Goal: Task Accomplishment & Management: Manage account settings

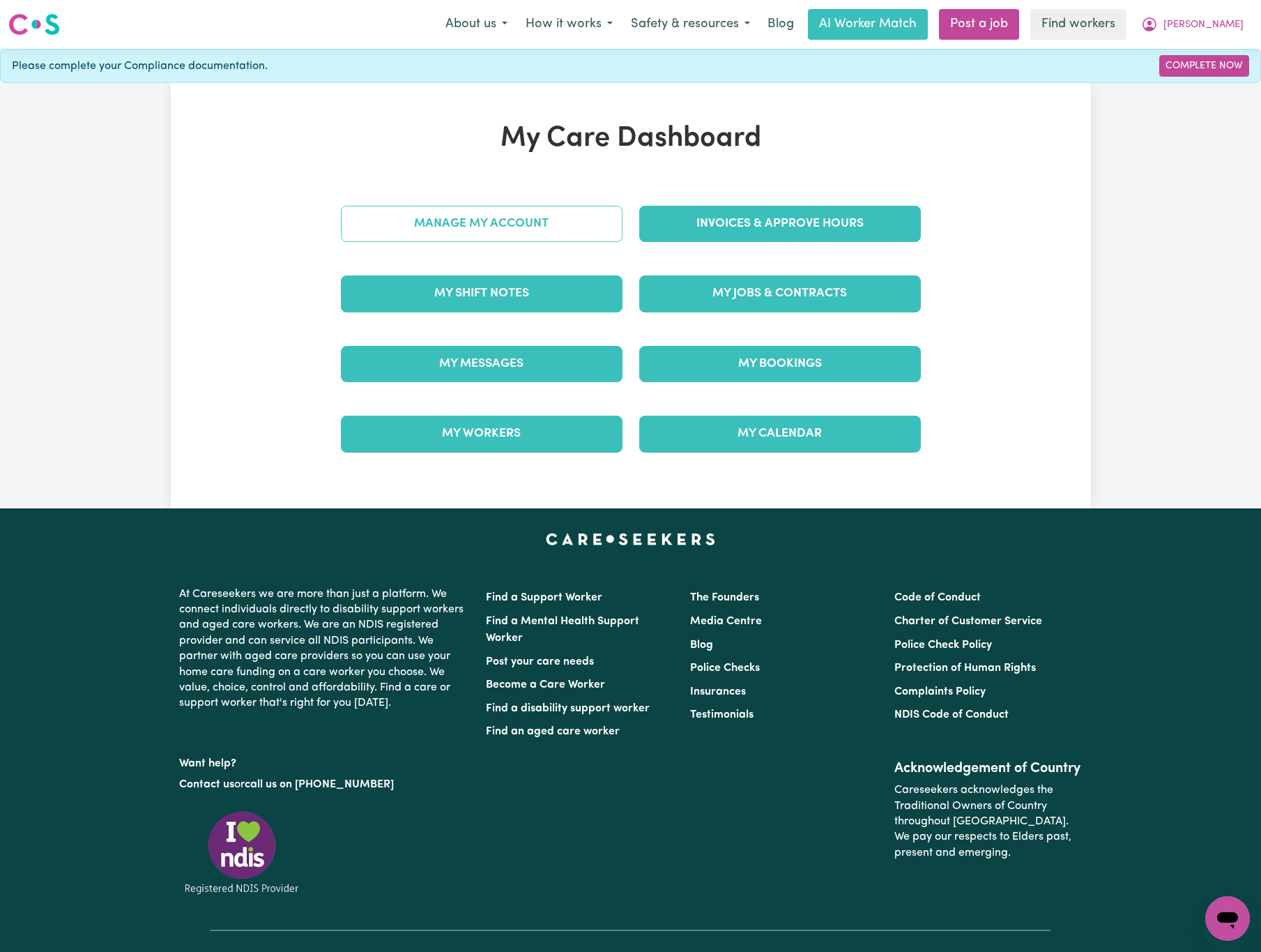
click at [516, 222] on link "Manage My Account" at bounding box center [482, 224] width 282 height 37
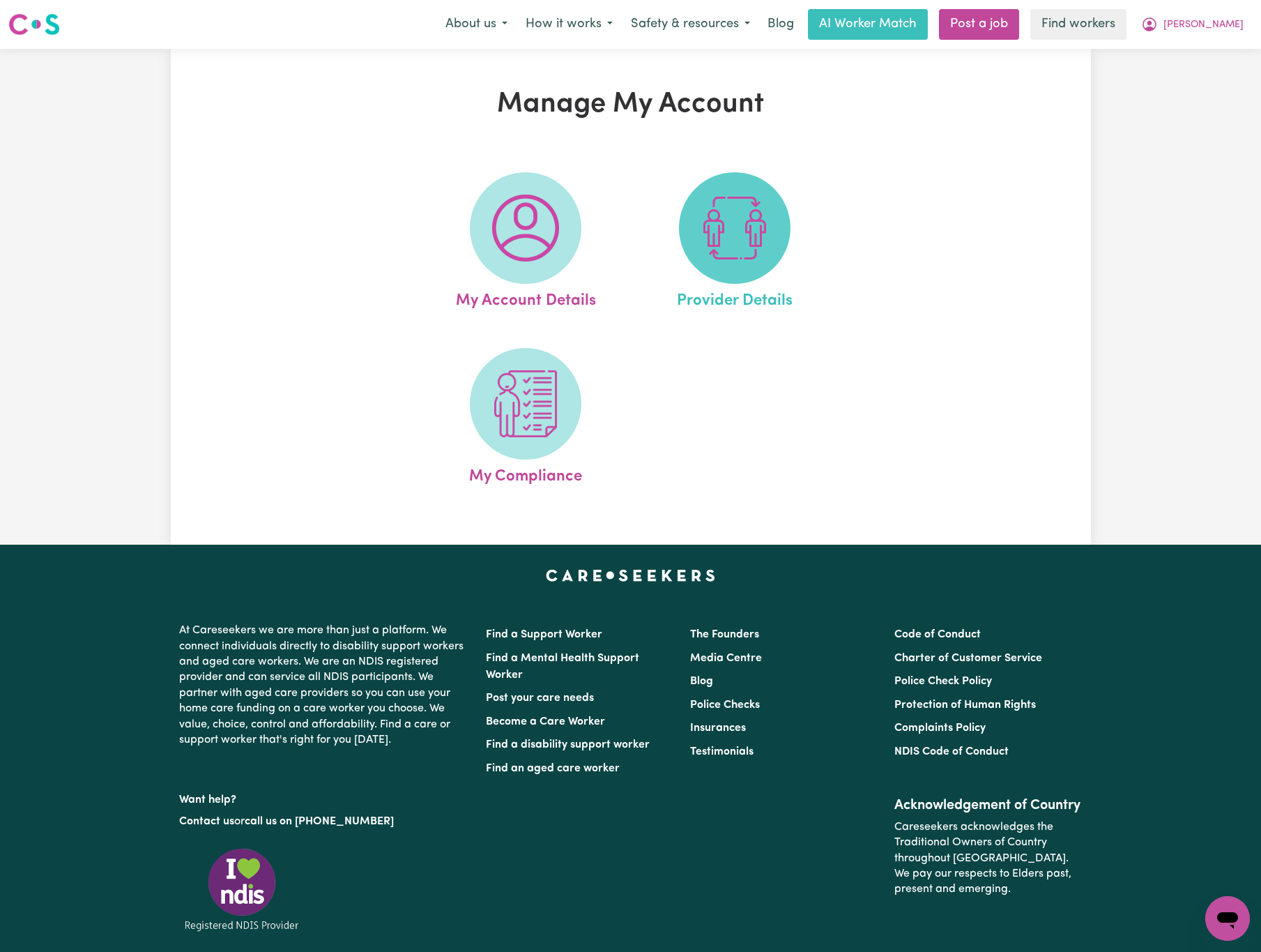
click at [744, 253] on img at bounding box center [734, 227] width 67 height 67
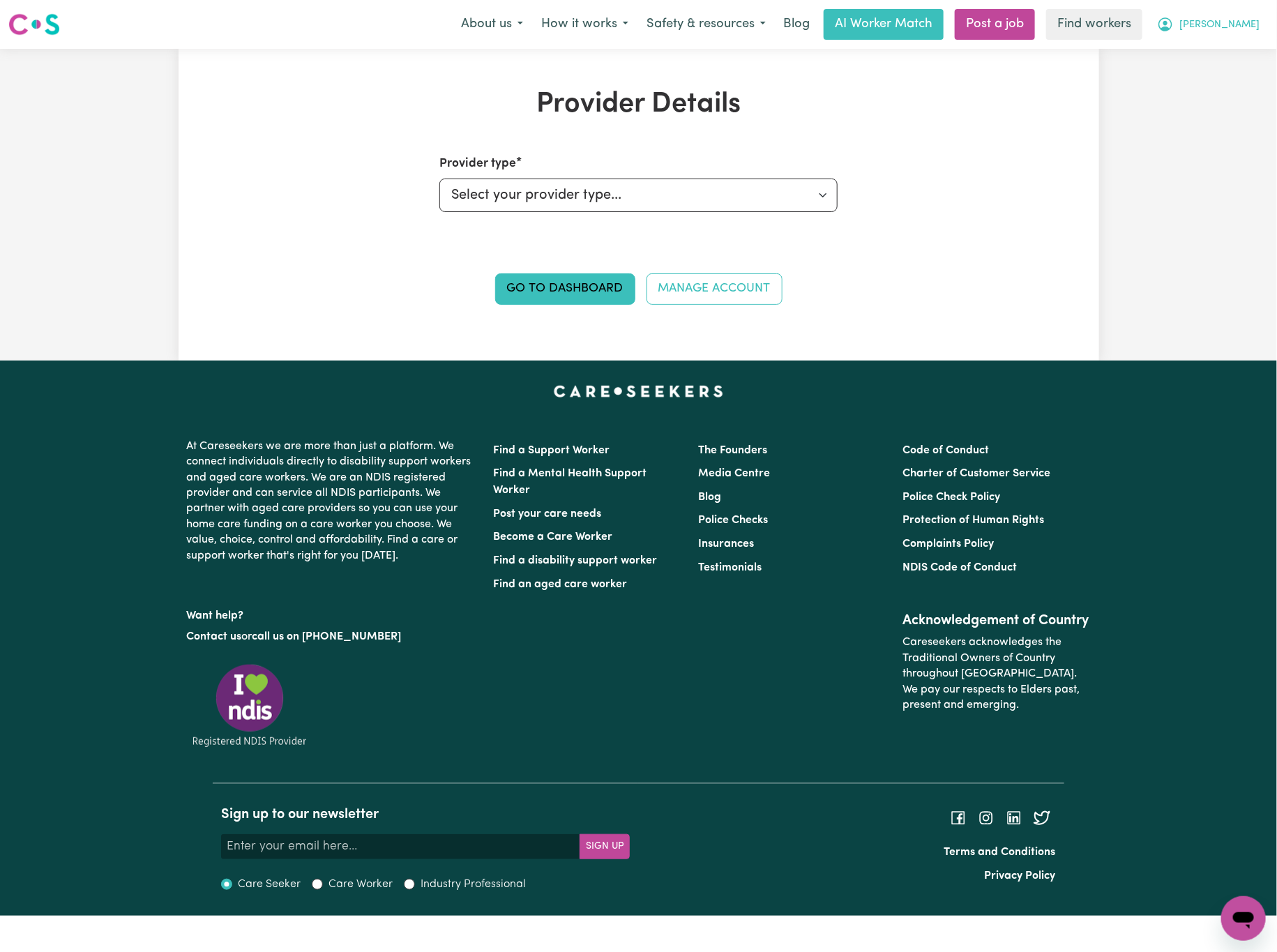
click at [1240, 17] on span "[PERSON_NAME]" at bounding box center [1219, 25] width 80 height 15
click at [1227, 64] on link "My Dashboard" at bounding box center [1213, 54] width 110 height 26
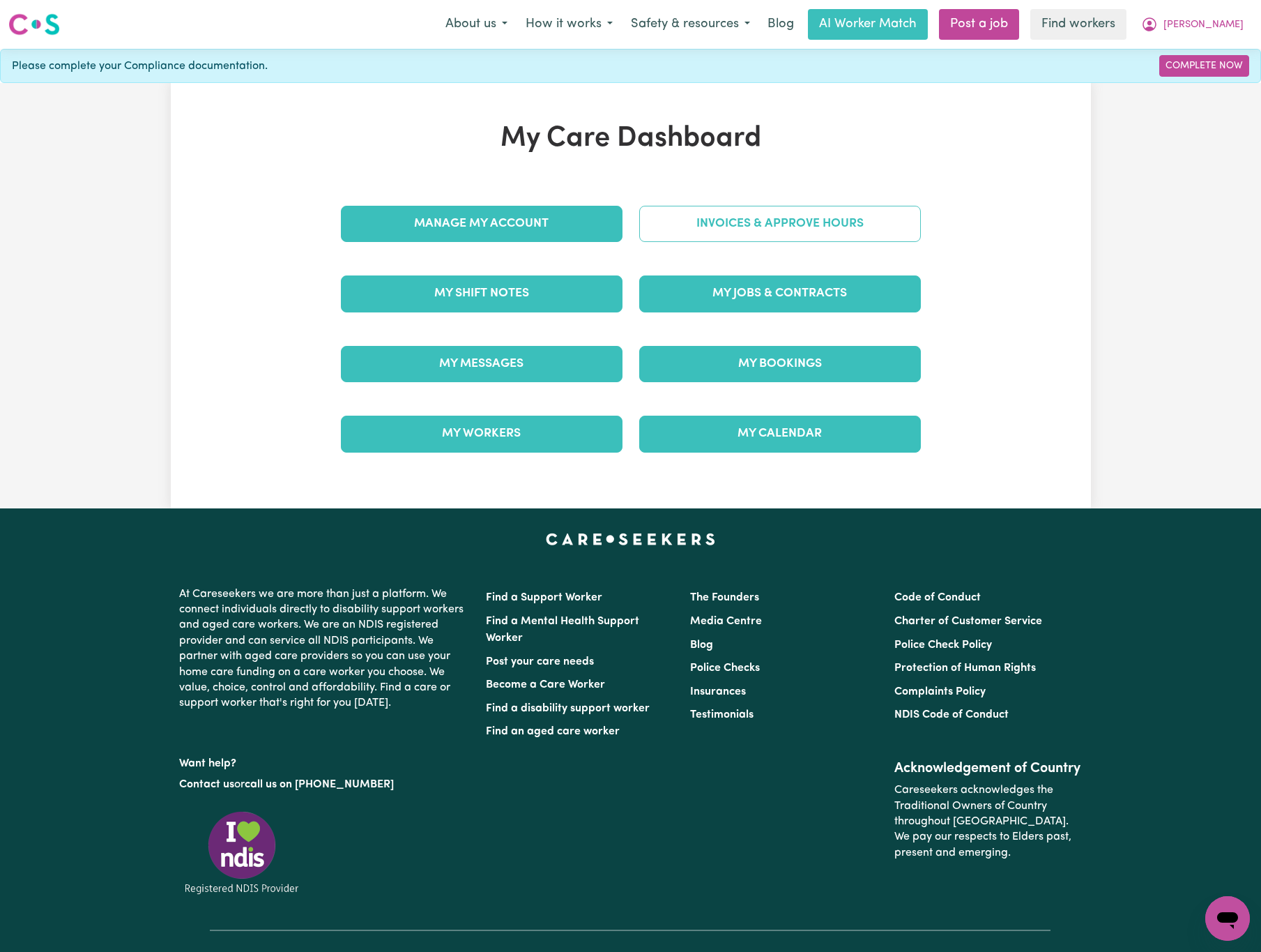
click at [758, 232] on link "Invoices & Approve Hours" at bounding box center [780, 224] width 282 height 37
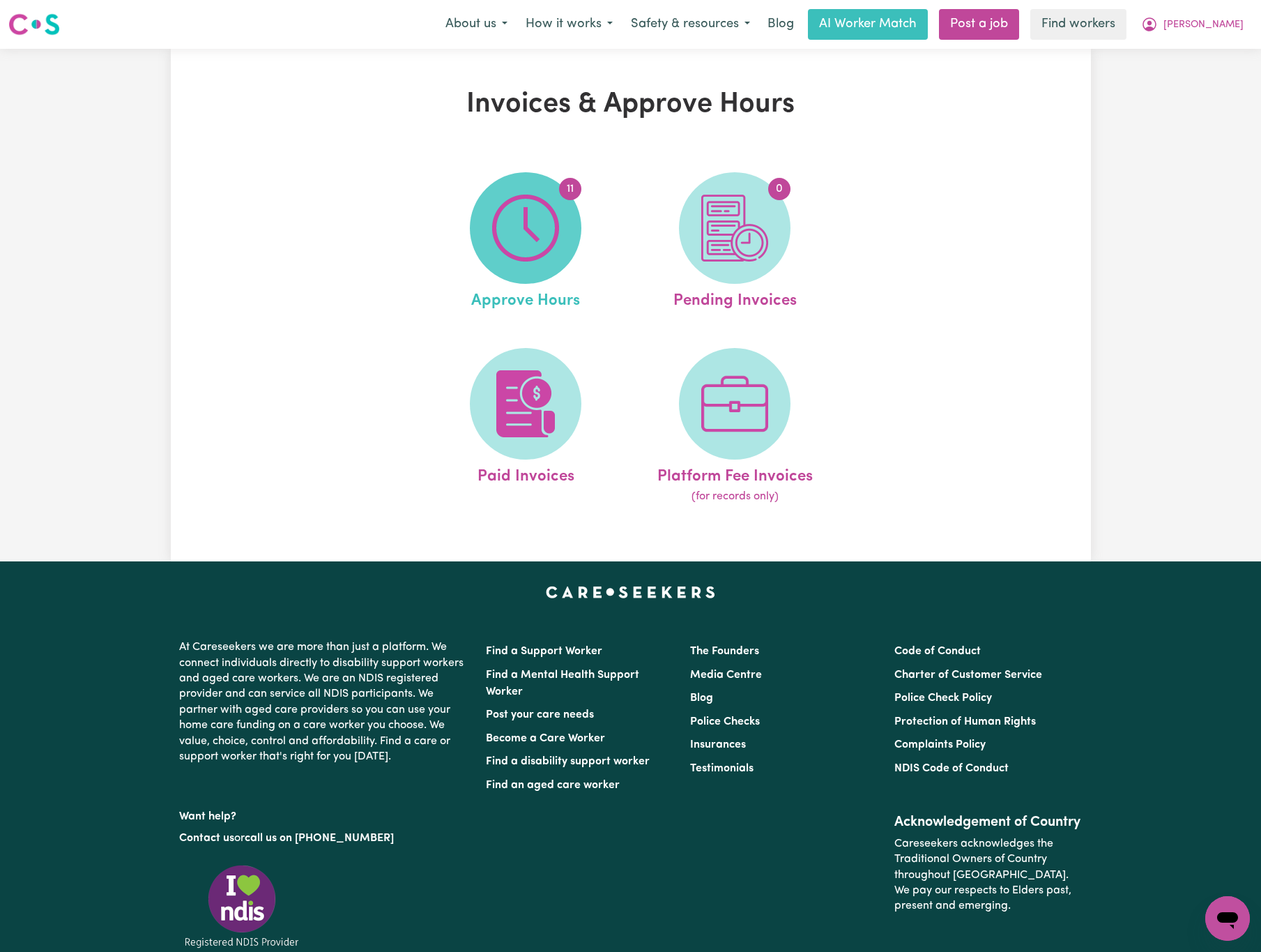
click at [554, 258] on img at bounding box center [525, 227] width 67 height 67
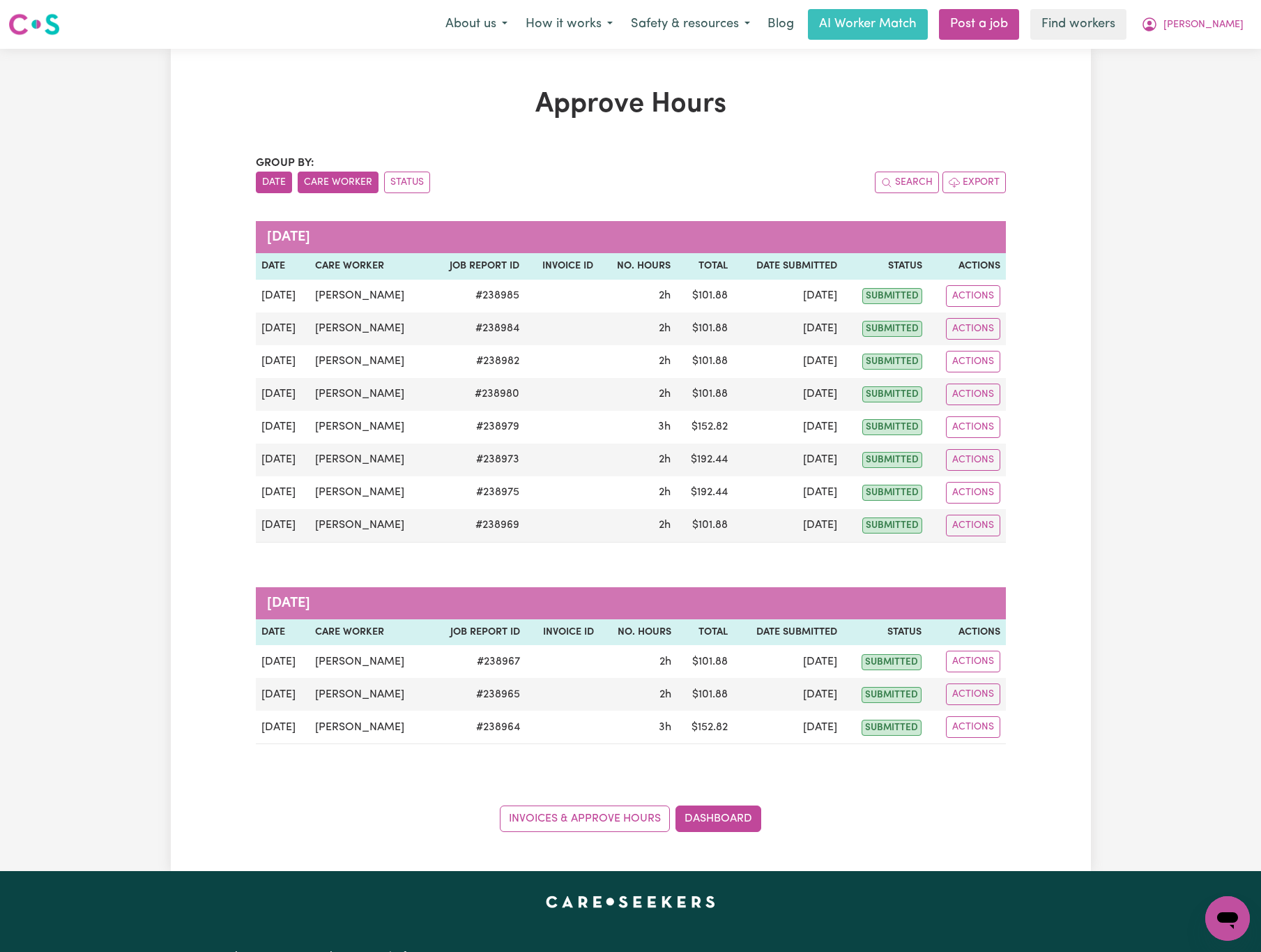
click at [353, 176] on button "Care Worker" at bounding box center [338, 182] width 81 height 21
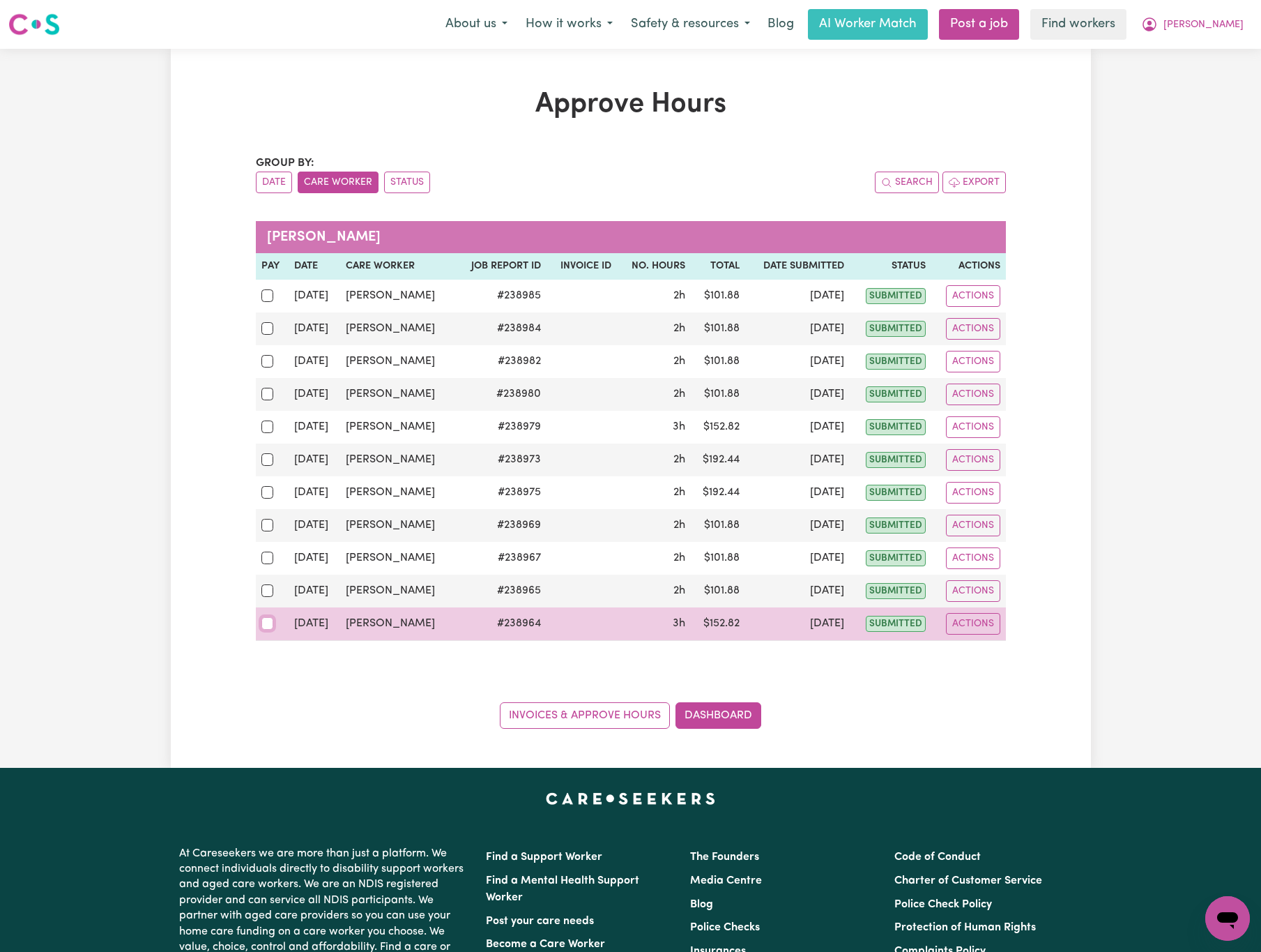
click at [272, 630] on input "checkbox" at bounding box center [267, 623] width 13 height 13
checkbox input "true"
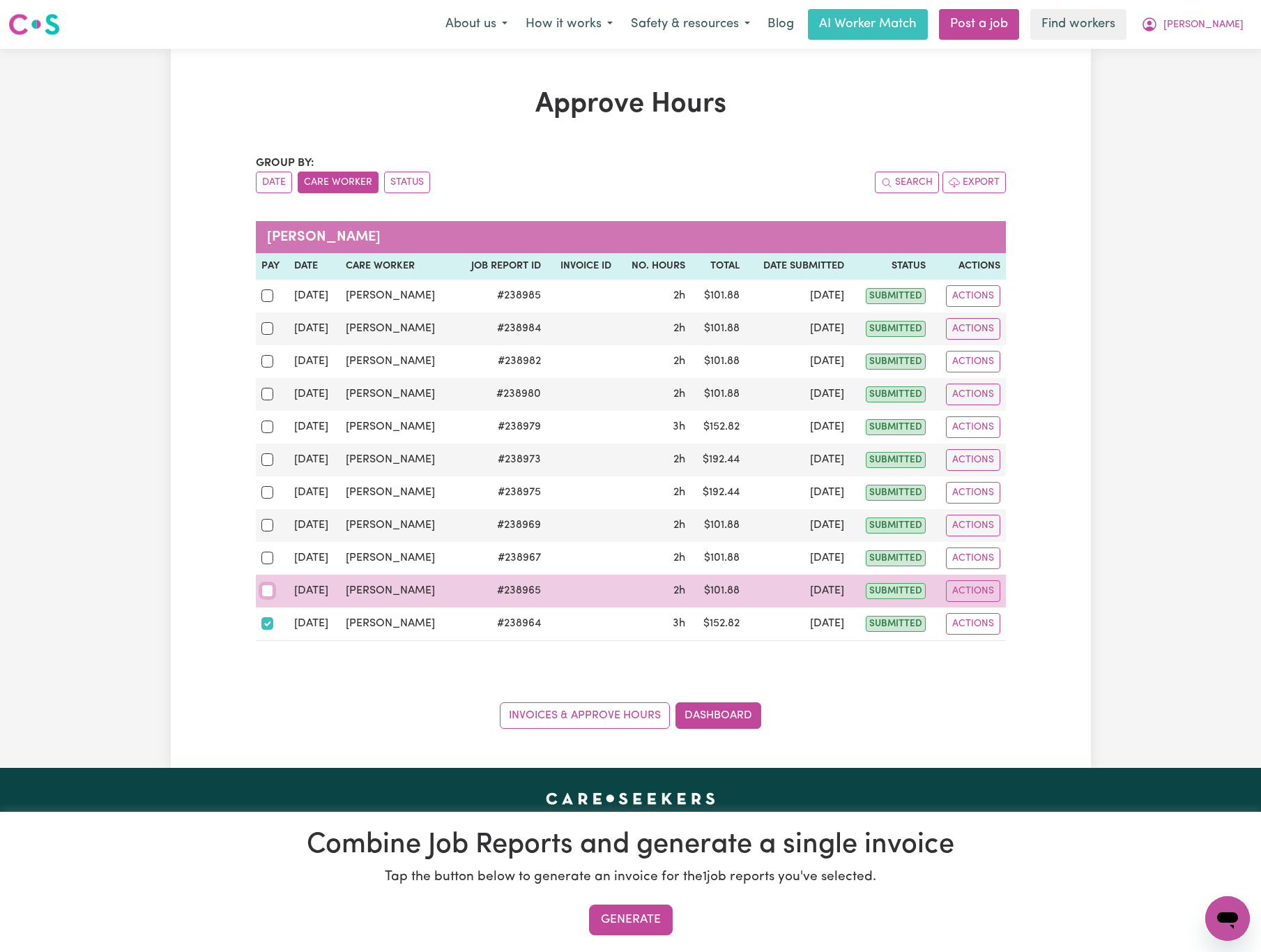
click at [267, 597] on input "checkbox" at bounding box center [267, 590] width 13 height 13
checkbox input "true"
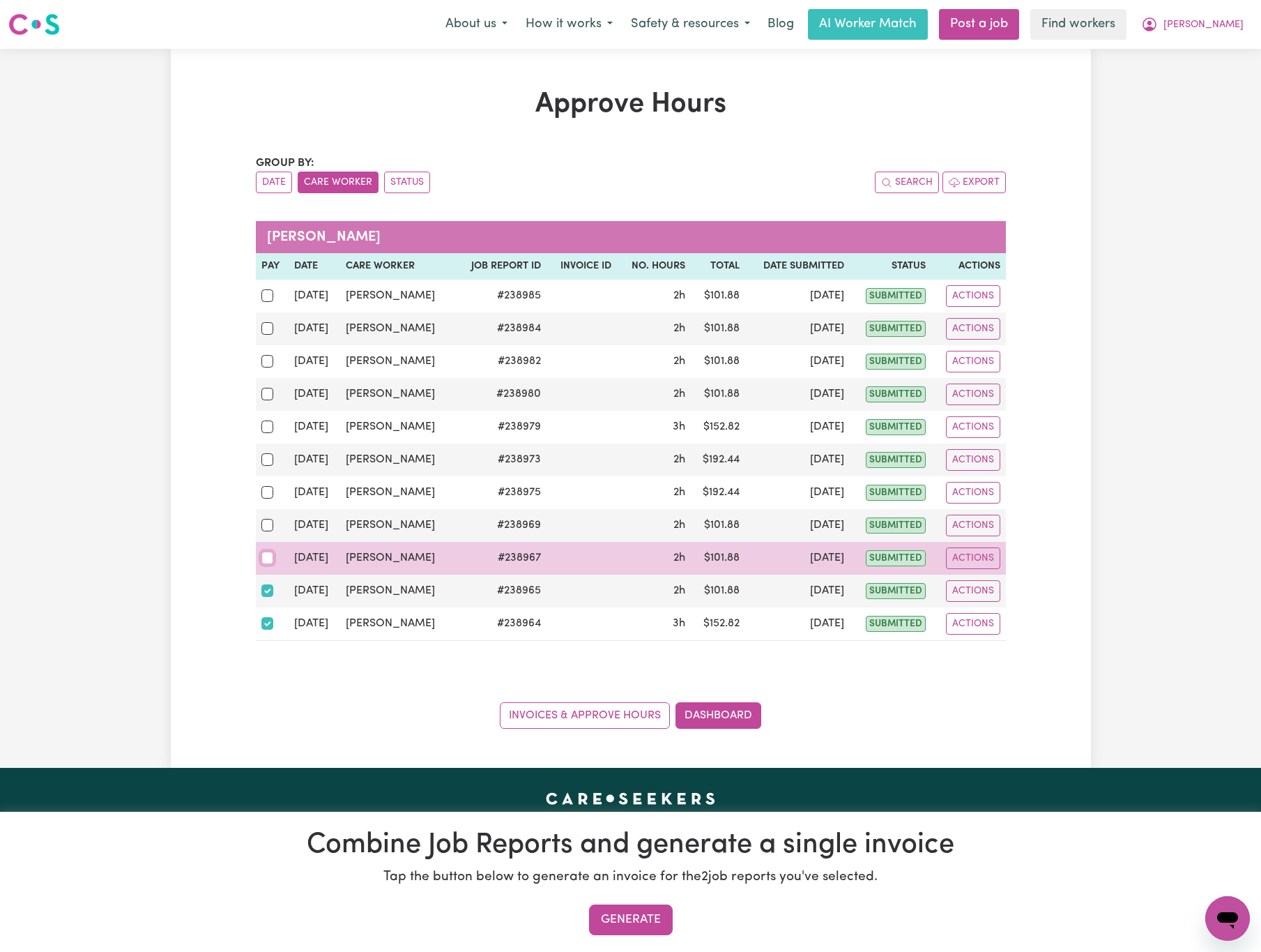
drag, startPoint x: 267, startPoint y: 567, endPoint x: 267, endPoint y: 538, distance: 29.0
click at [267, 564] on input "checkbox" at bounding box center [267, 557] width 13 height 13
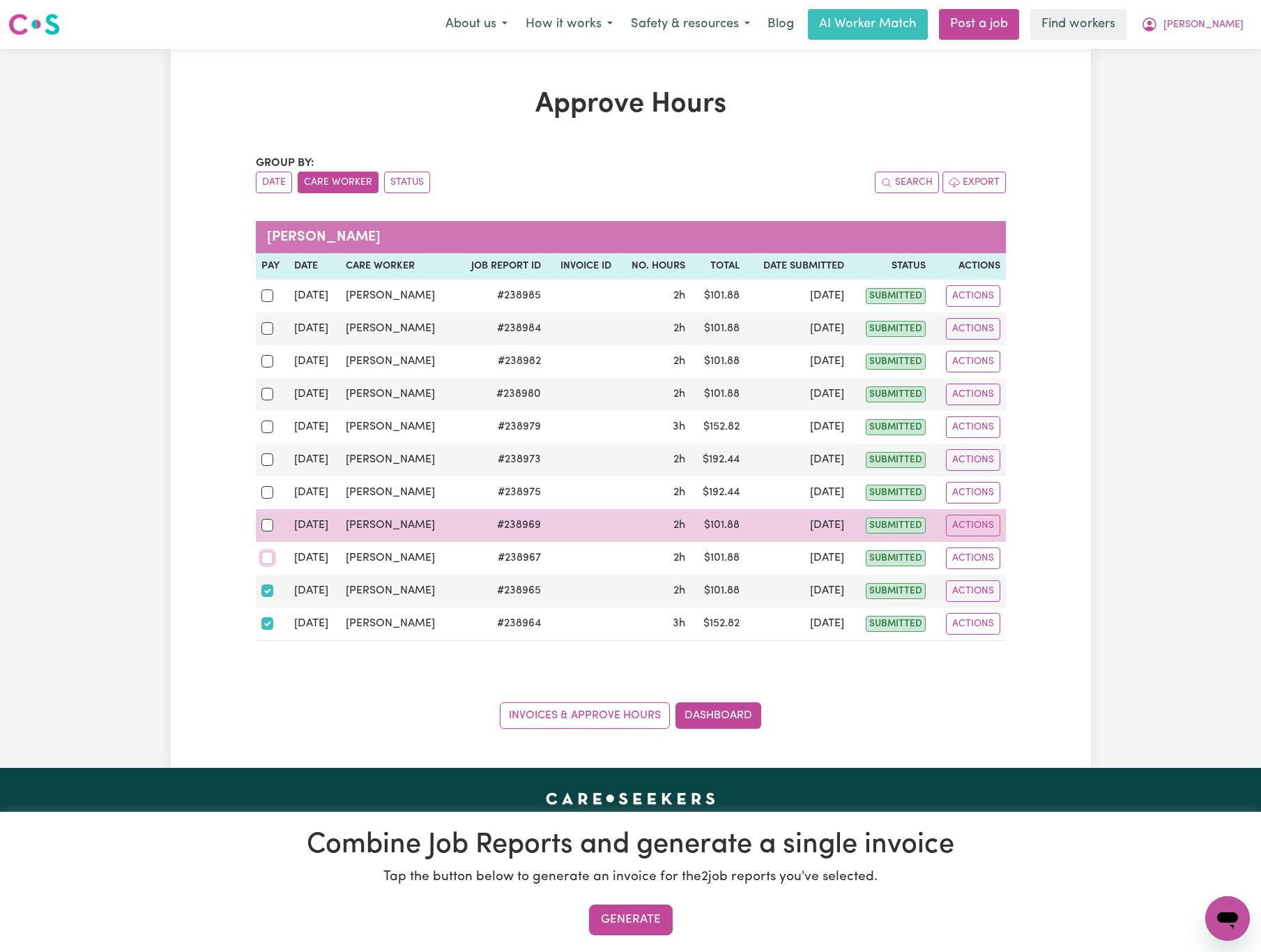
checkbox input "true"
click at [266, 525] on input "checkbox" at bounding box center [267, 524] width 13 height 13
checkbox input "true"
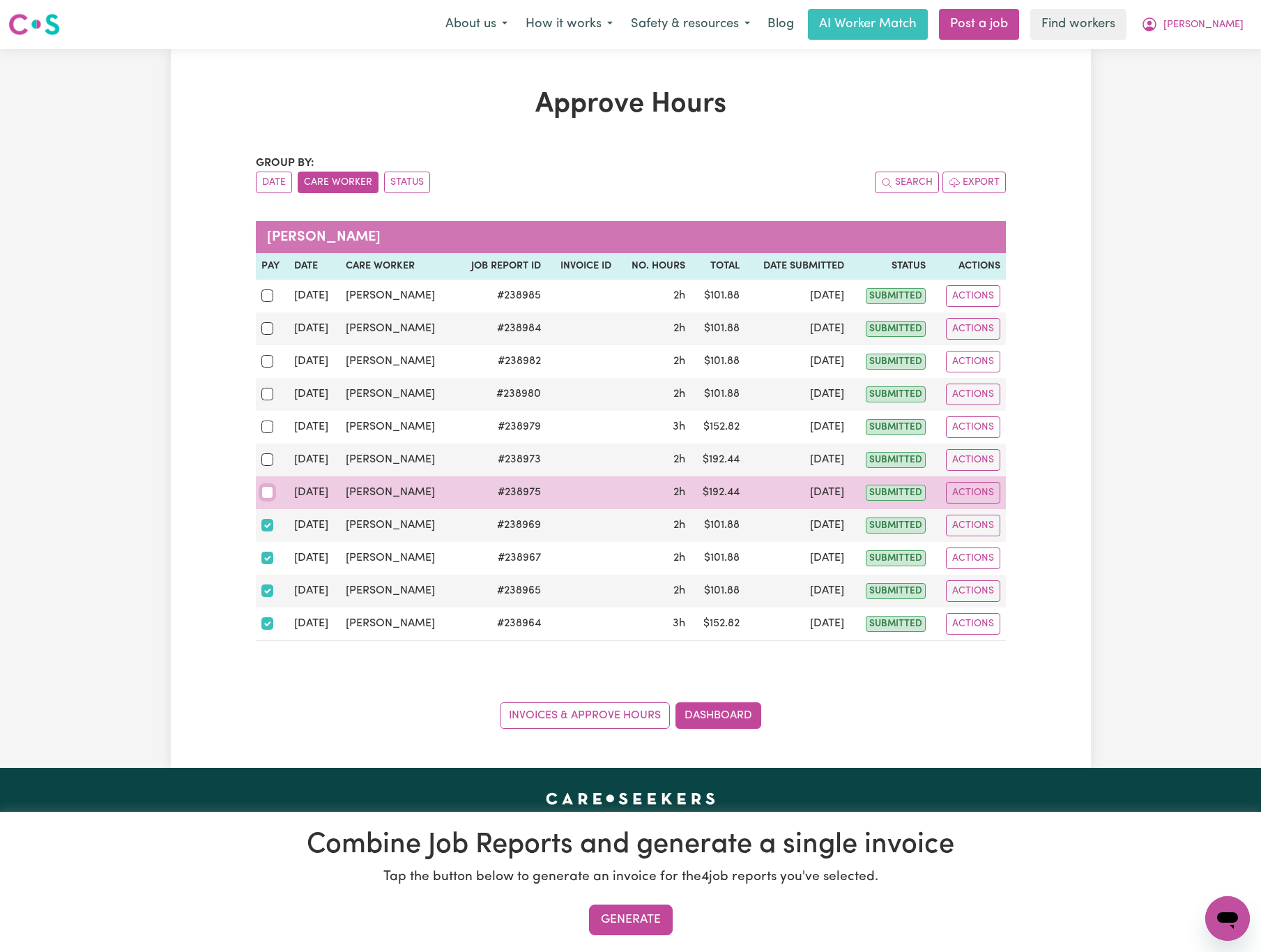
click at [265, 498] on input "checkbox" at bounding box center [267, 491] width 13 height 13
checkbox input "true"
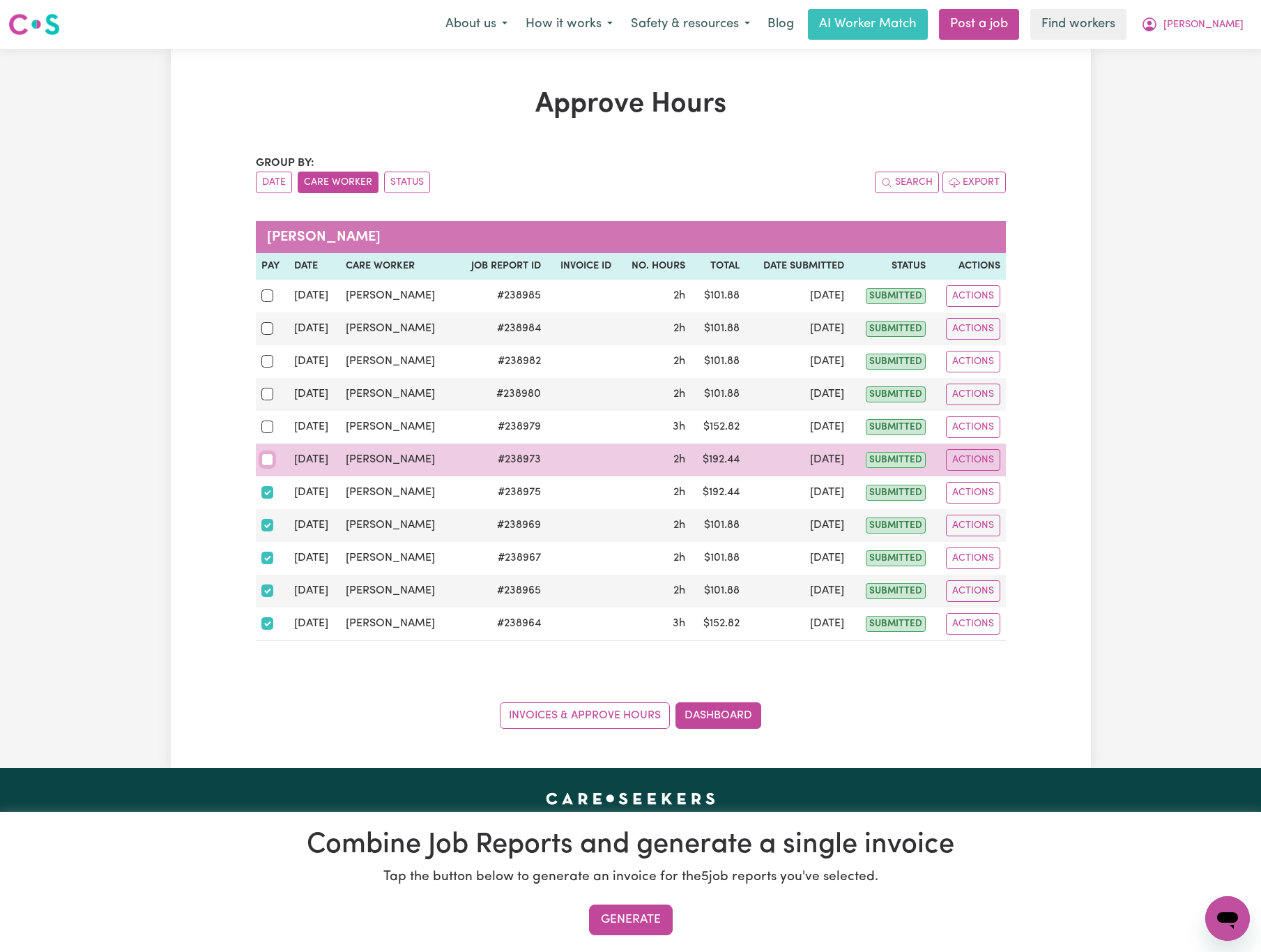
click at [270, 464] on input "checkbox" at bounding box center [267, 459] width 13 height 13
checkbox input "true"
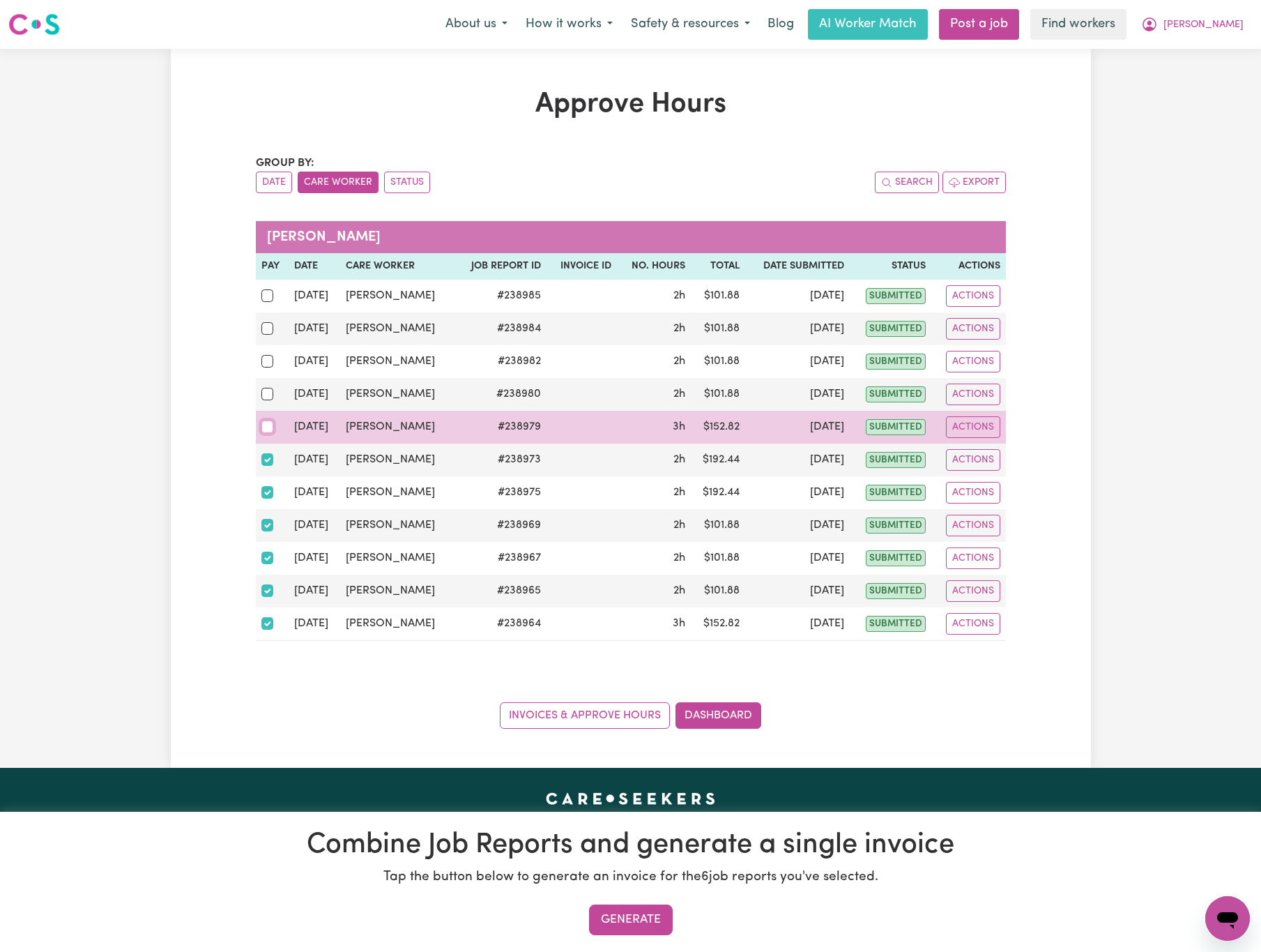
click at [269, 430] on input "checkbox" at bounding box center [267, 426] width 13 height 13
checkbox input "true"
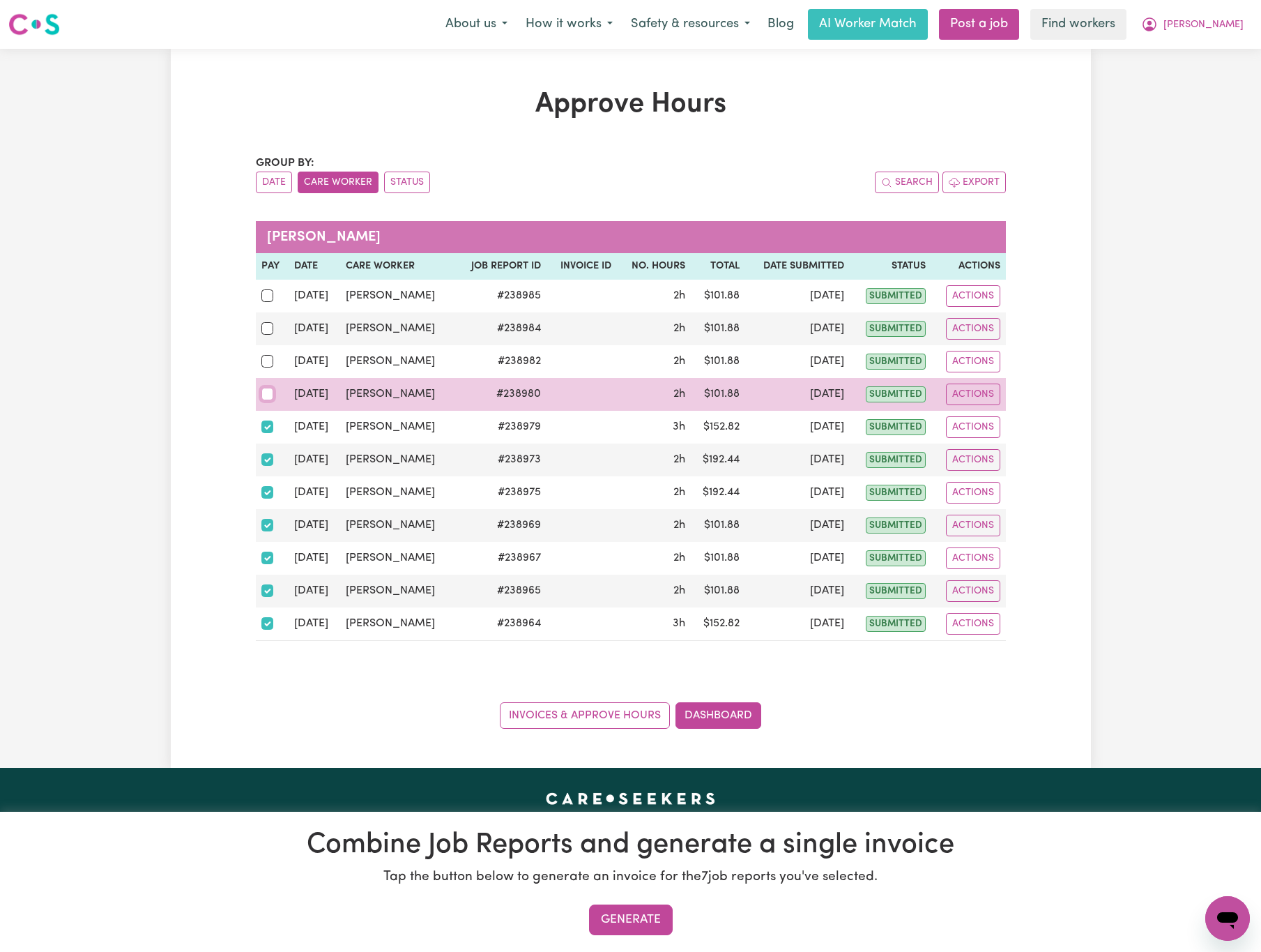
click at [267, 395] on input "checkbox" at bounding box center [267, 393] width 13 height 13
checkbox input "true"
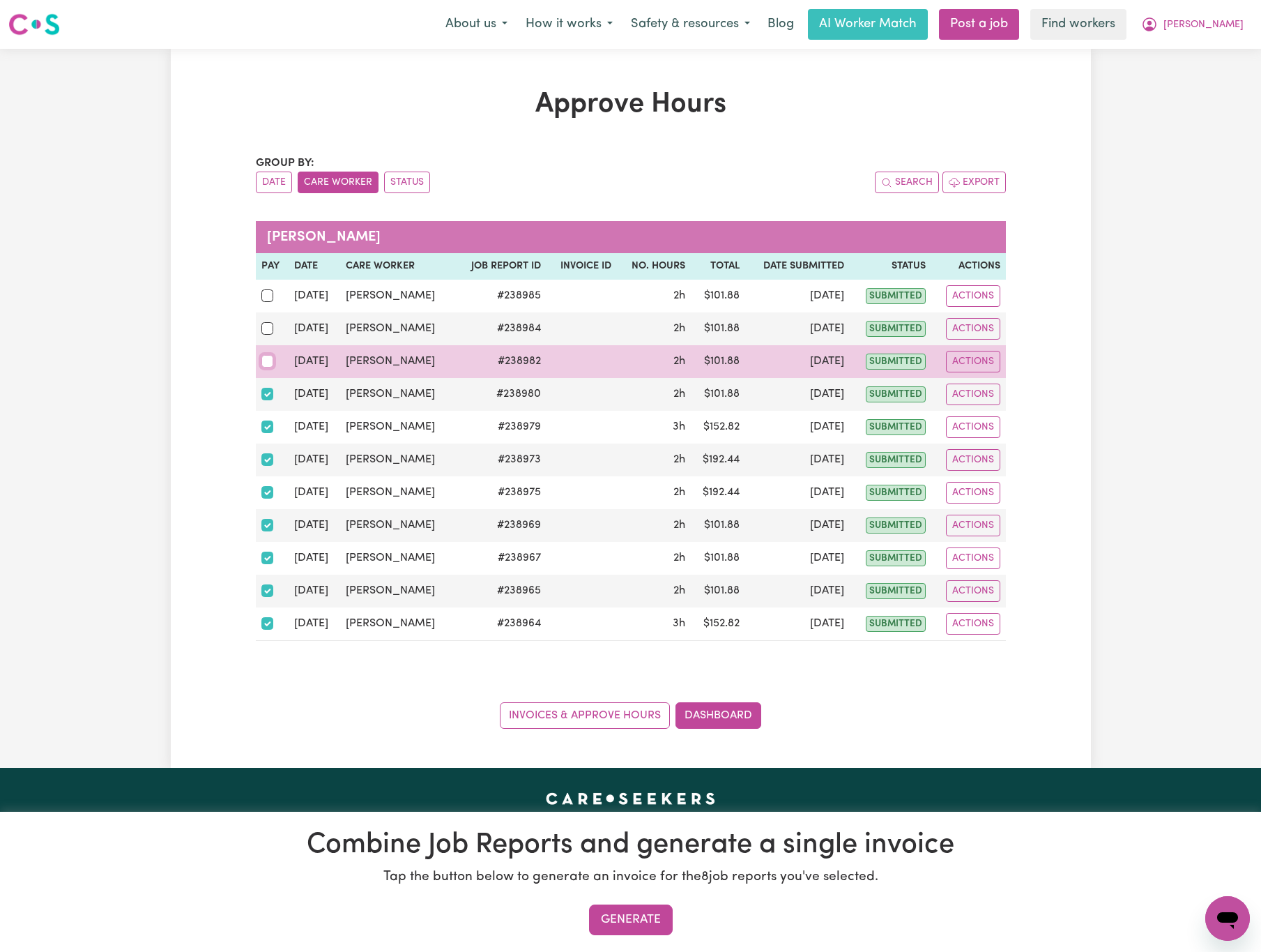
click at [265, 360] on input "checkbox" at bounding box center [267, 360] width 13 height 13
checkbox input "true"
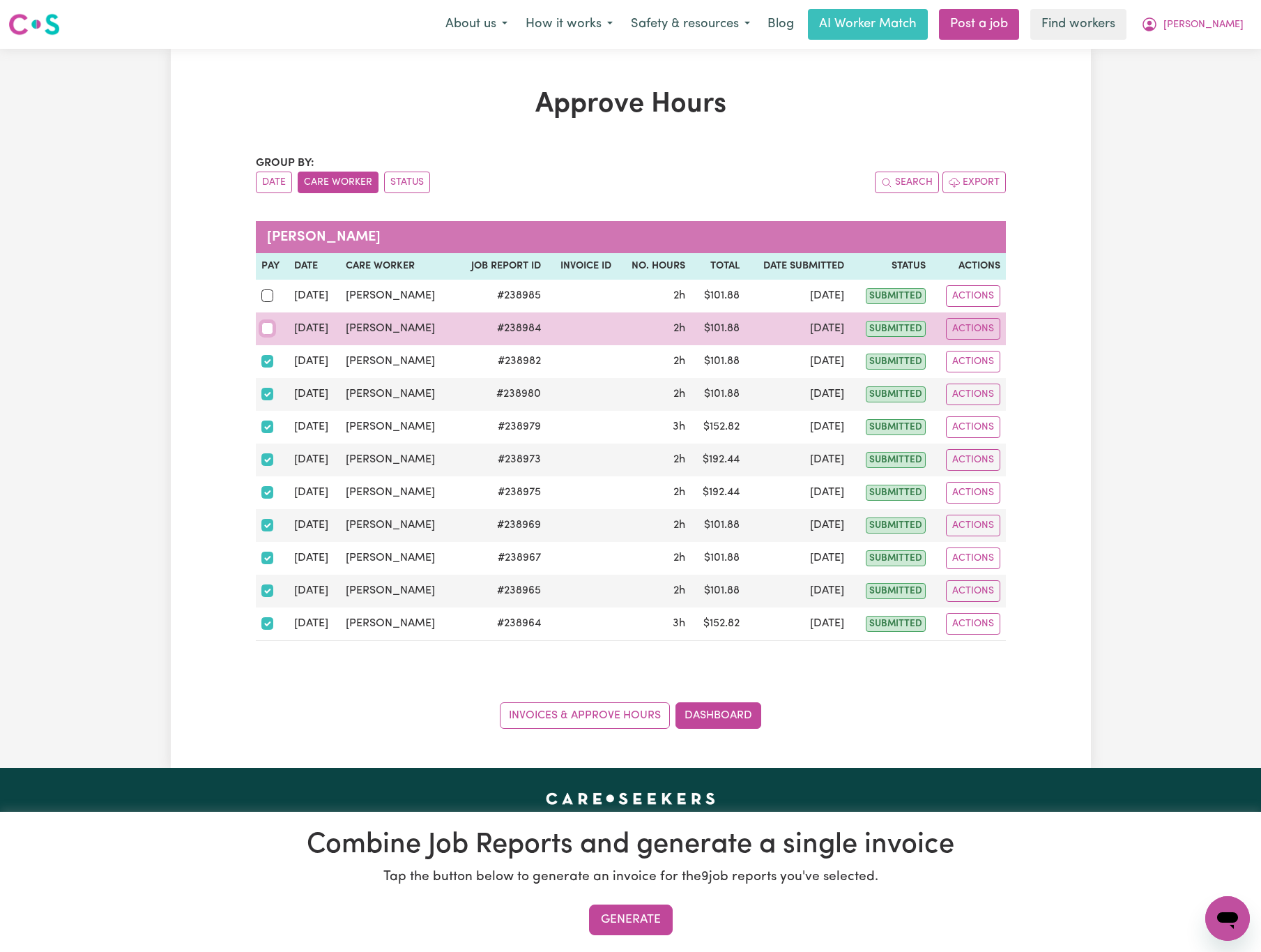
click at [264, 335] on input "checkbox" at bounding box center [267, 328] width 13 height 13
checkbox input "true"
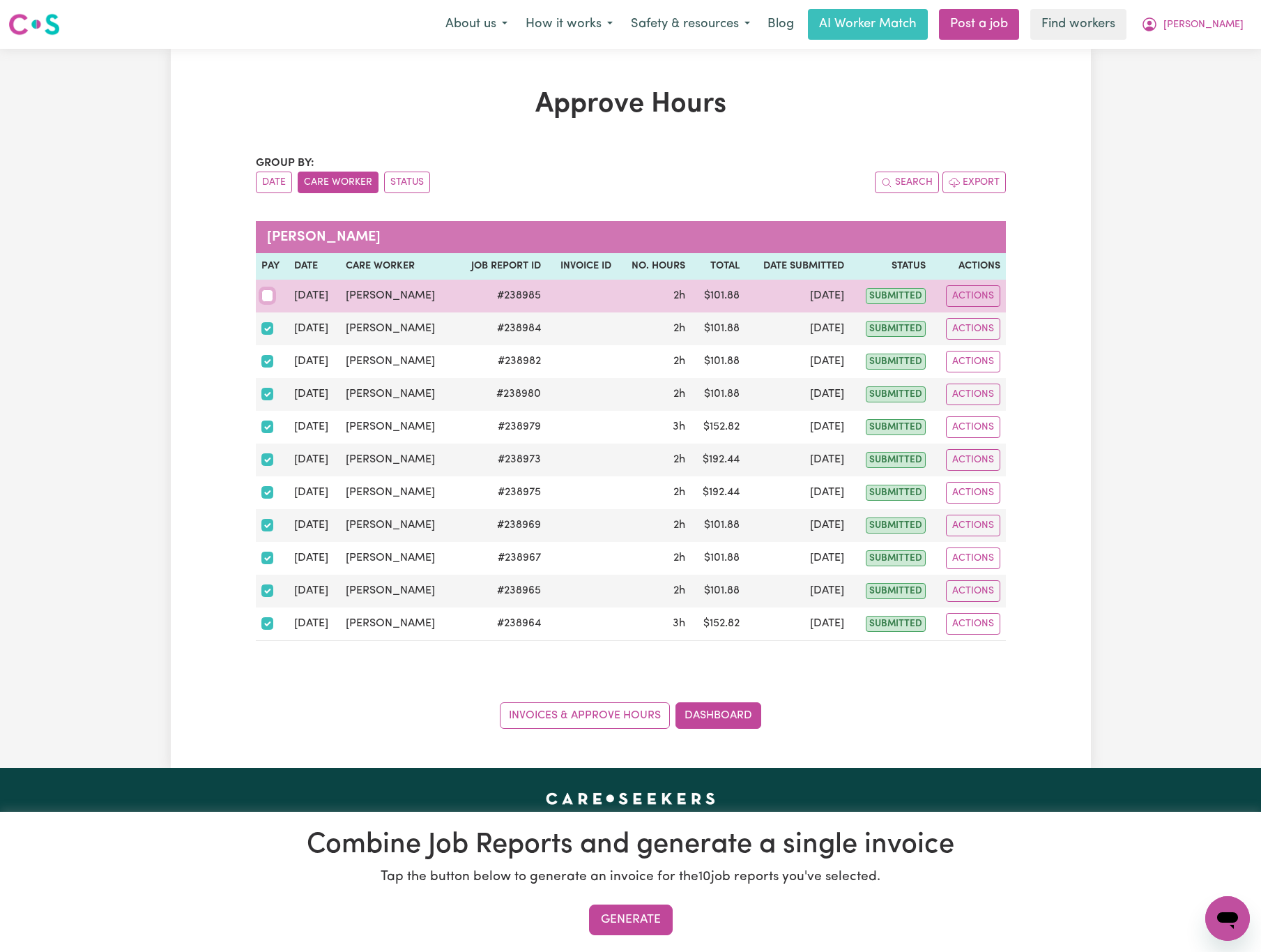
click at [266, 297] on input "checkbox" at bounding box center [267, 295] width 13 height 13
checkbox input "true"
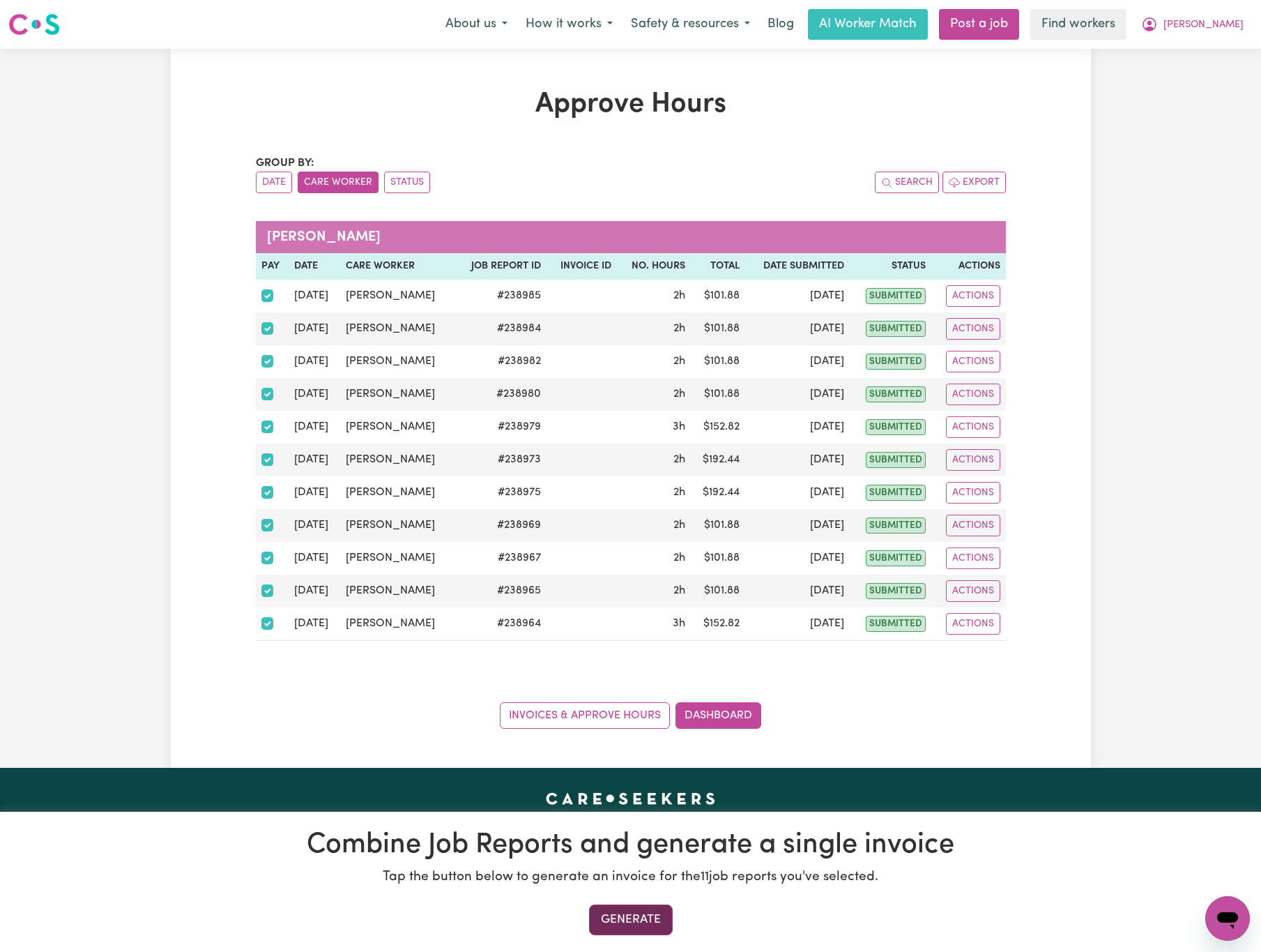
click at [649, 916] on button "Generate" at bounding box center [630, 919] width 84 height 31
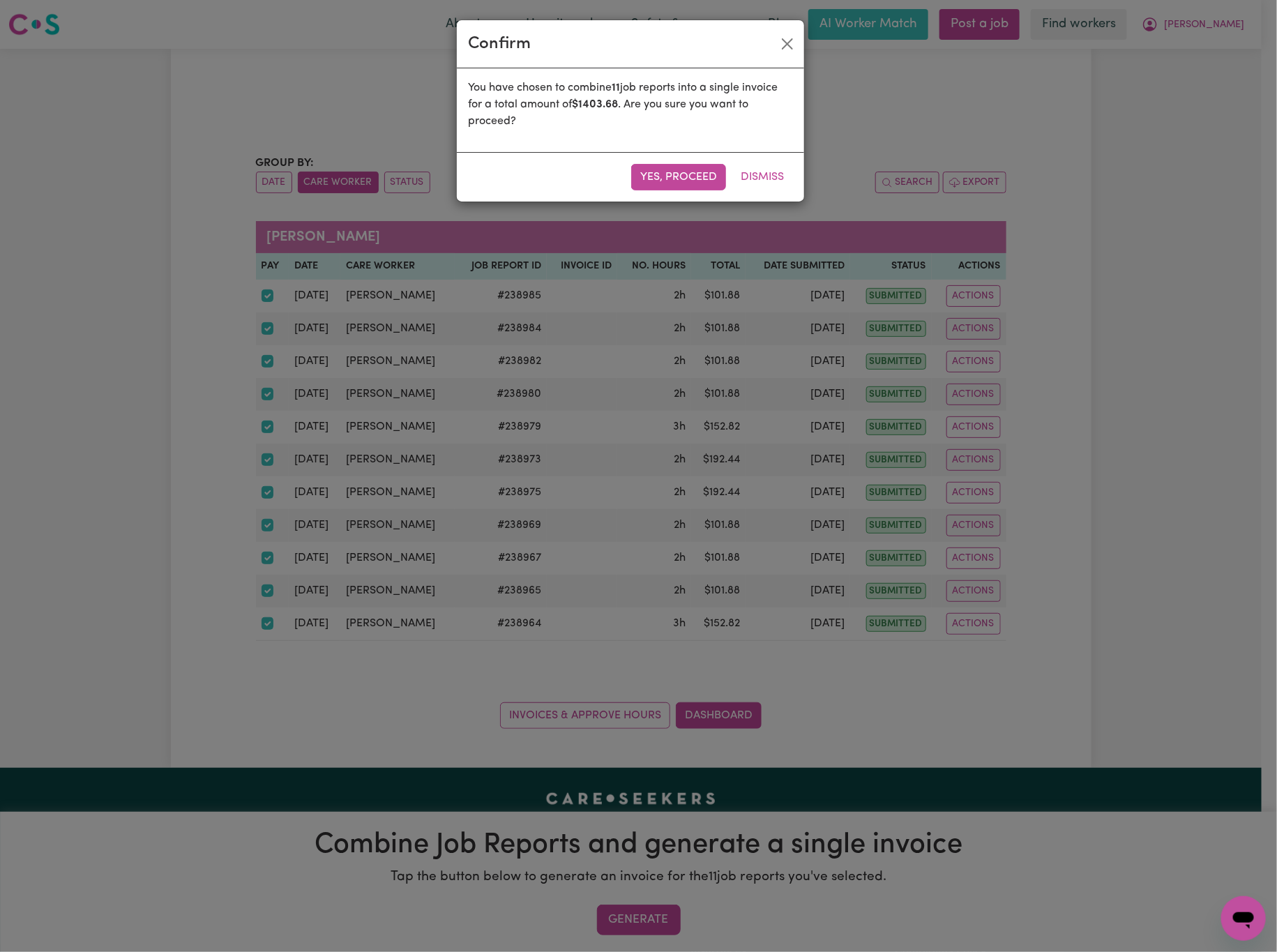
click at [678, 156] on div "Yes, proceed Dismiss" at bounding box center [631, 176] width 348 height 49
click at [678, 178] on button "Yes, proceed" at bounding box center [678, 177] width 95 height 26
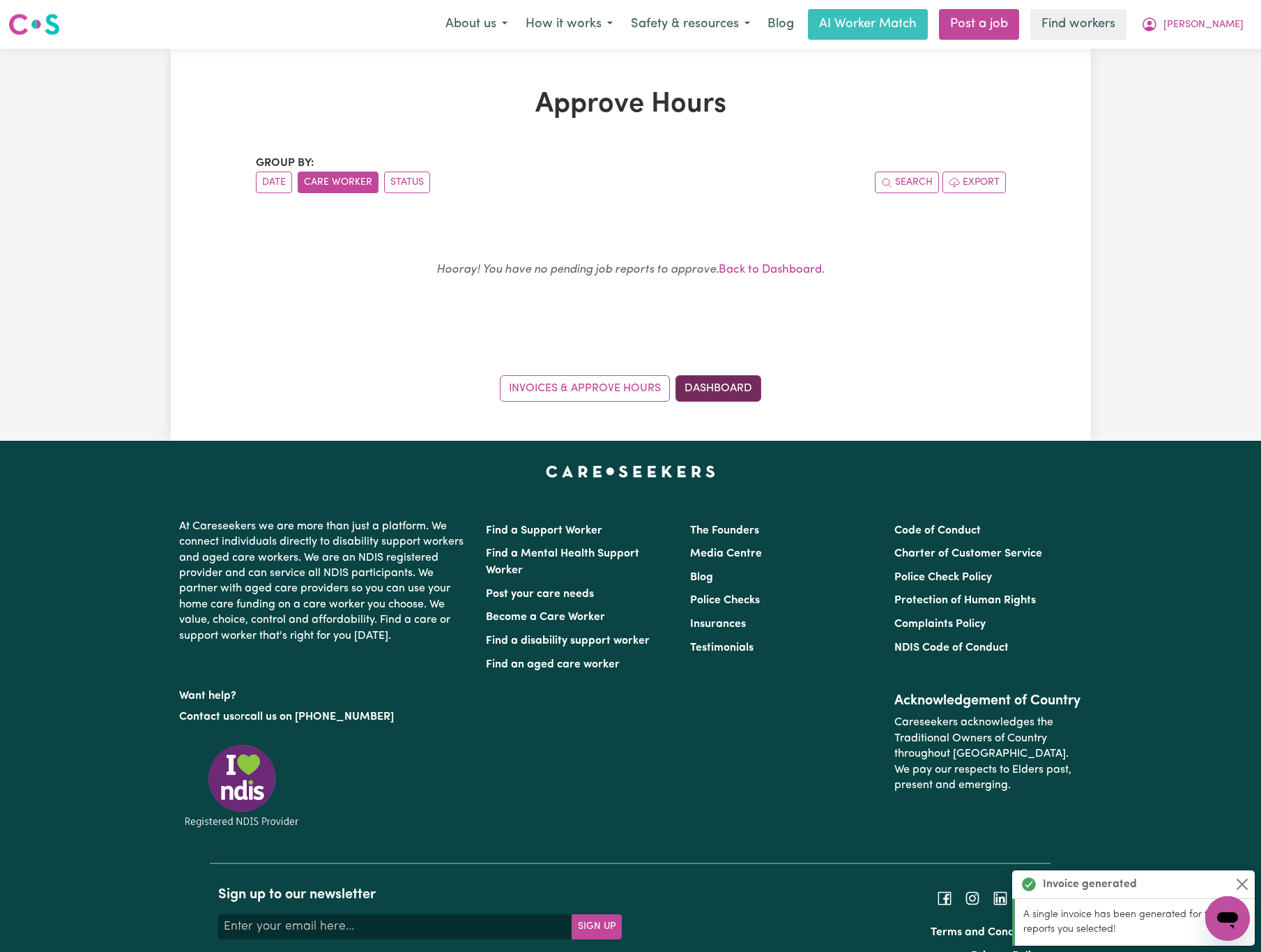
click at [746, 377] on link "Dashboard" at bounding box center [718, 387] width 86 height 26
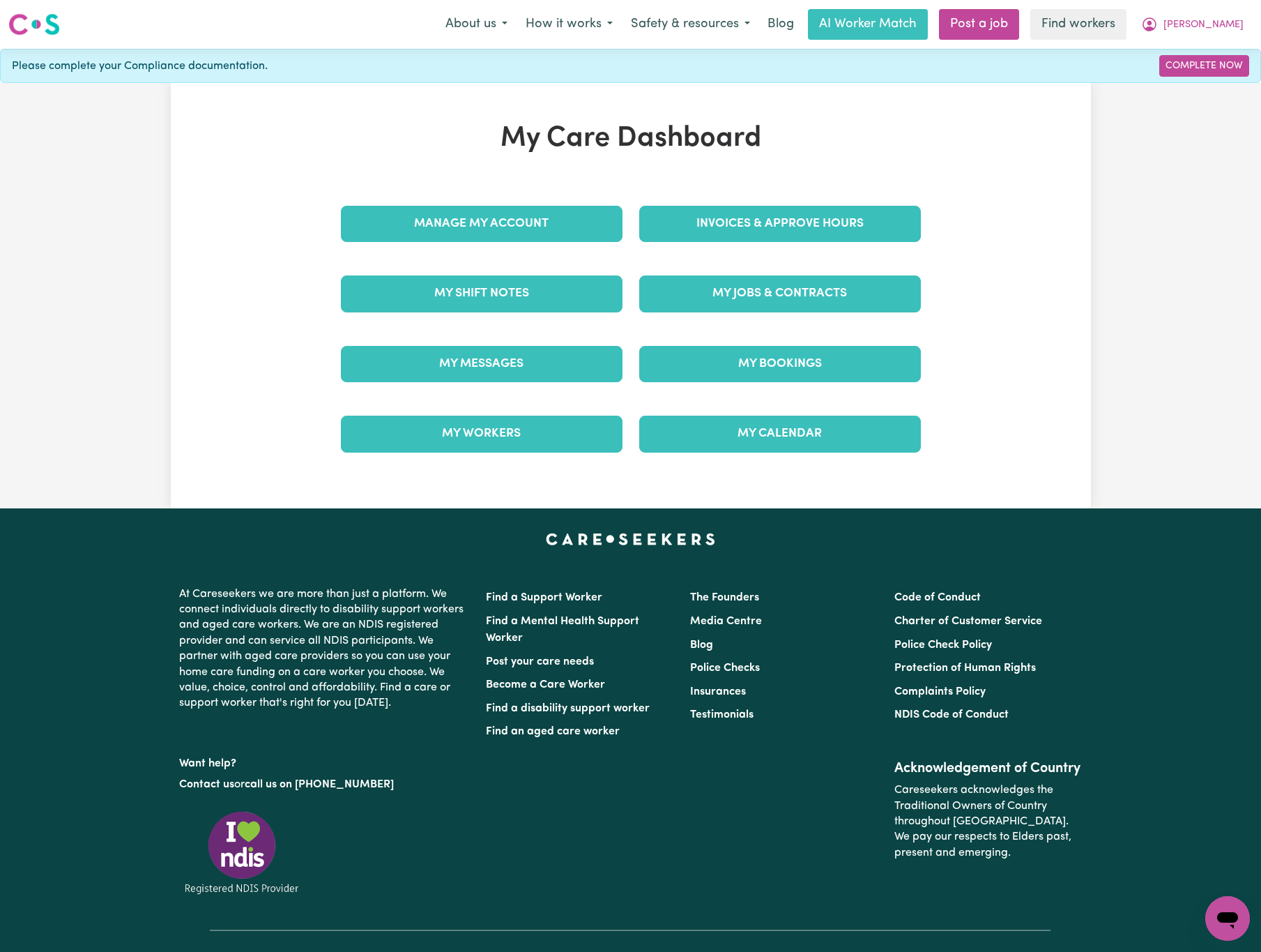
click at [743, 244] on div "Invoices & Approve Hours" at bounding box center [779, 224] width 298 height 70
click at [756, 228] on link "Invoices & Approve Hours" at bounding box center [780, 224] width 282 height 37
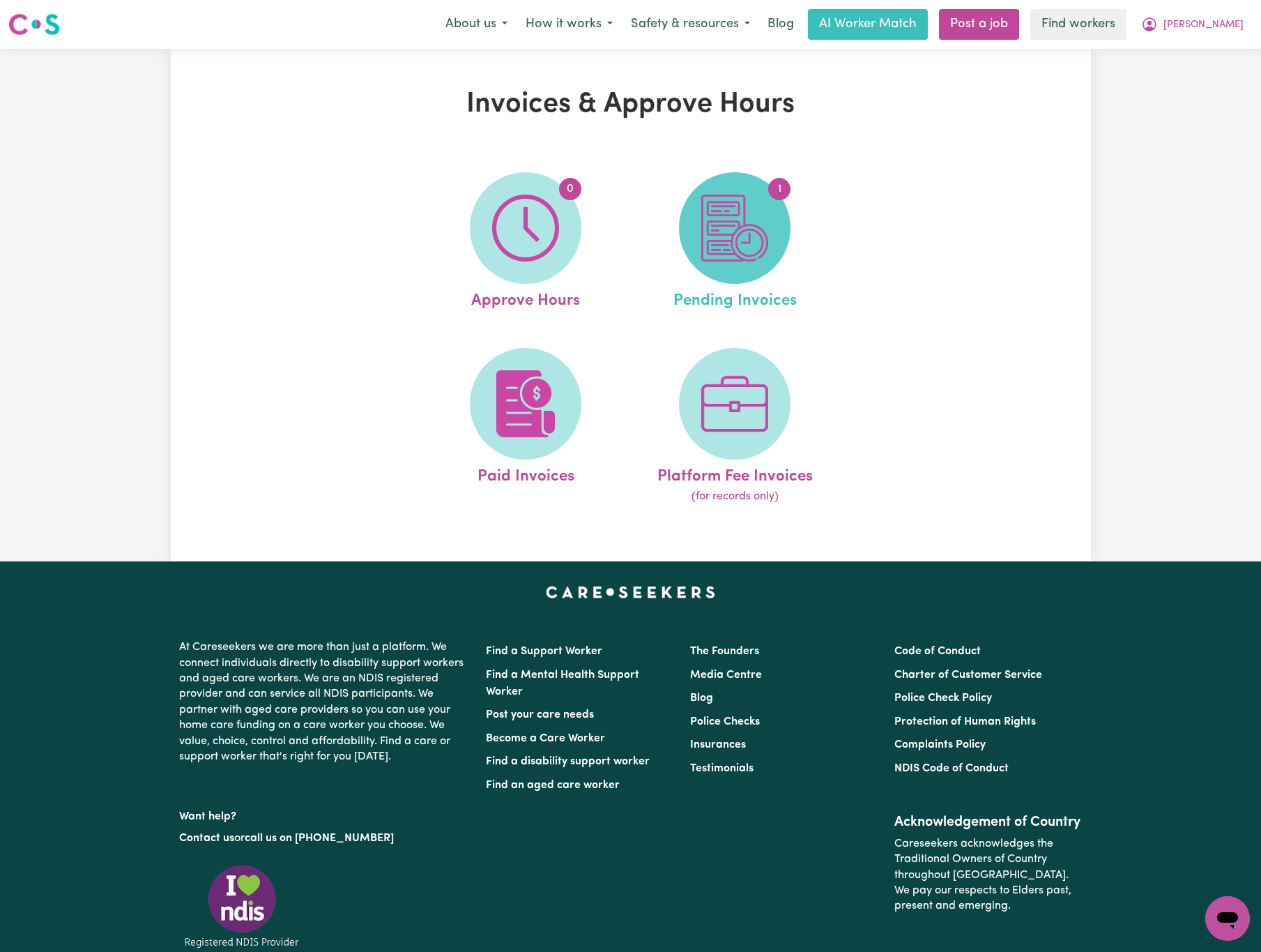
click at [726, 249] on img at bounding box center [734, 227] width 67 height 67
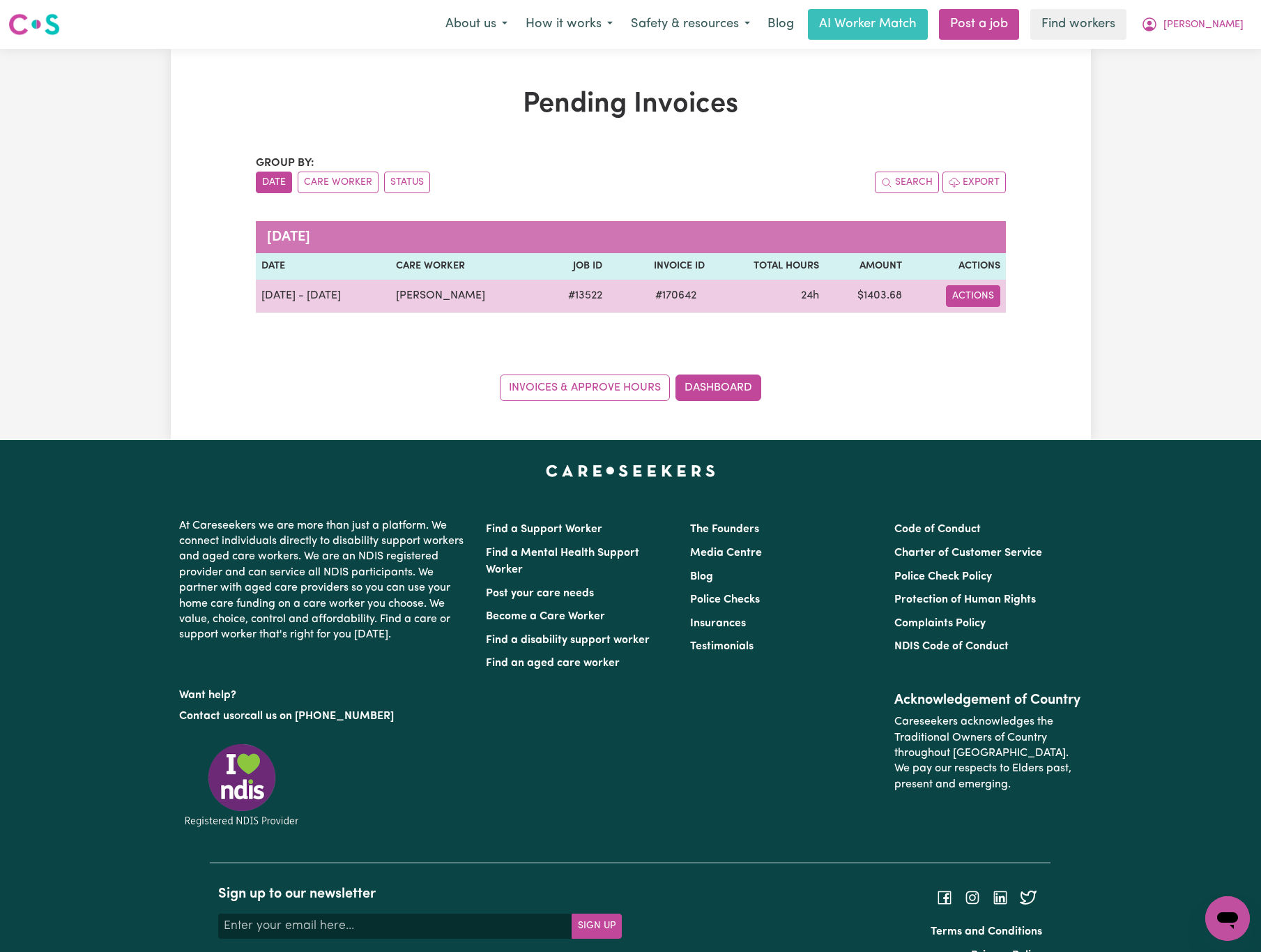
click at [967, 307] on button "Actions" at bounding box center [973, 295] width 54 height 21
click at [998, 322] on link "Download Invoice" at bounding box center [1016, 328] width 127 height 28
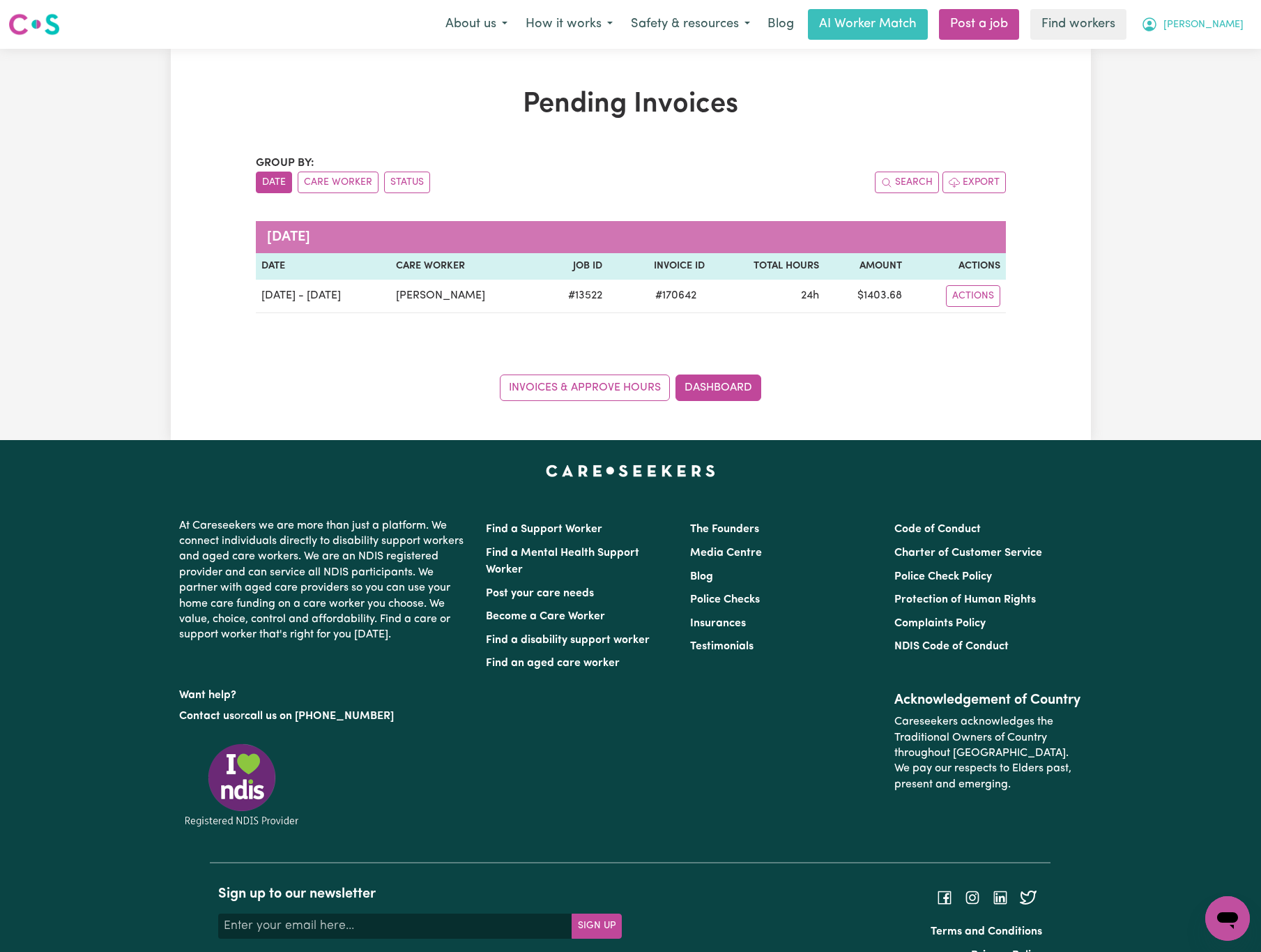
click at [1232, 15] on button "[PERSON_NAME]" at bounding box center [1192, 24] width 121 height 29
click at [1234, 84] on link "Logout" at bounding box center [1197, 79] width 110 height 26
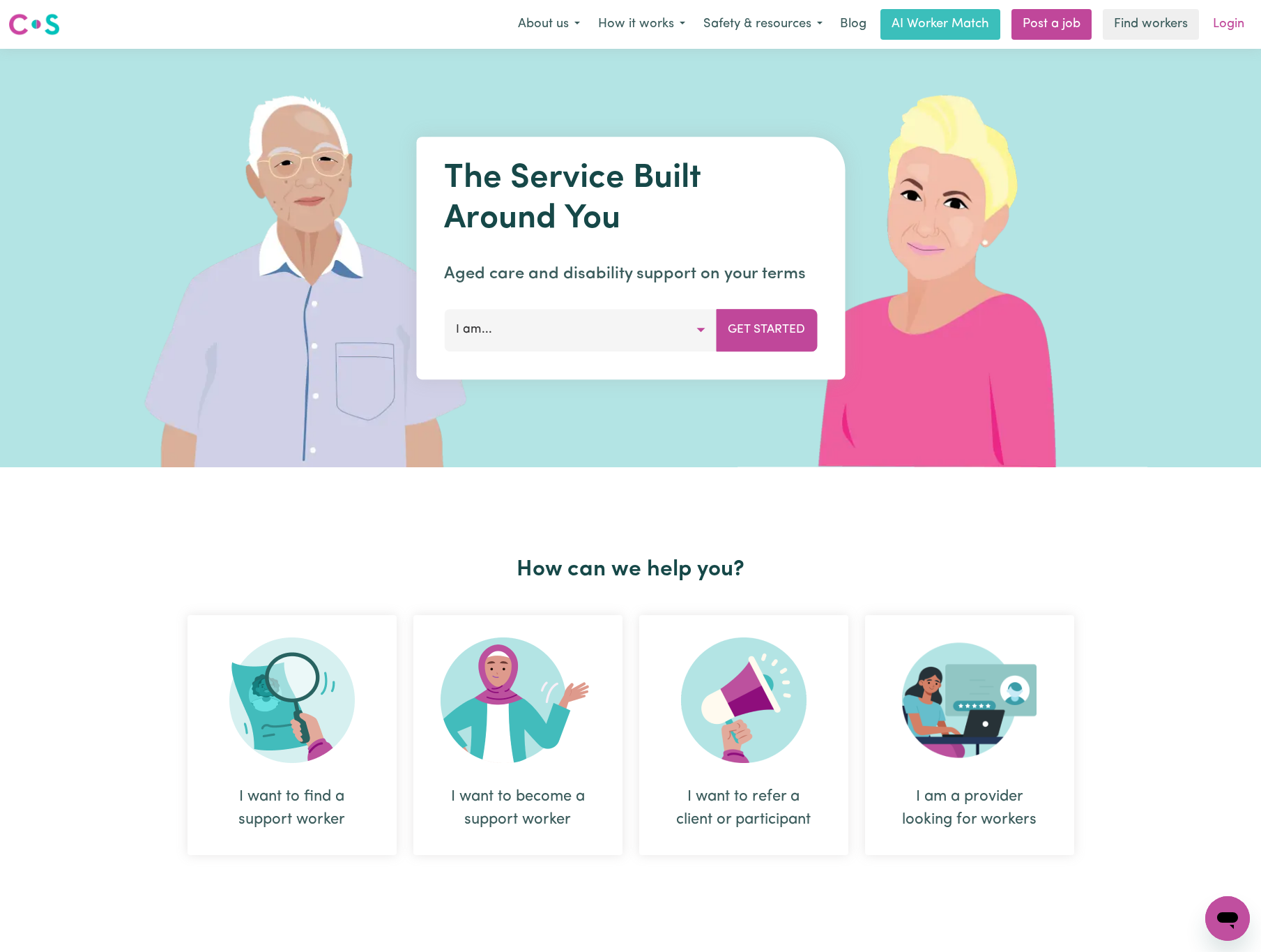
click at [1226, 30] on link "Login" at bounding box center [1229, 24] width 48 height 31
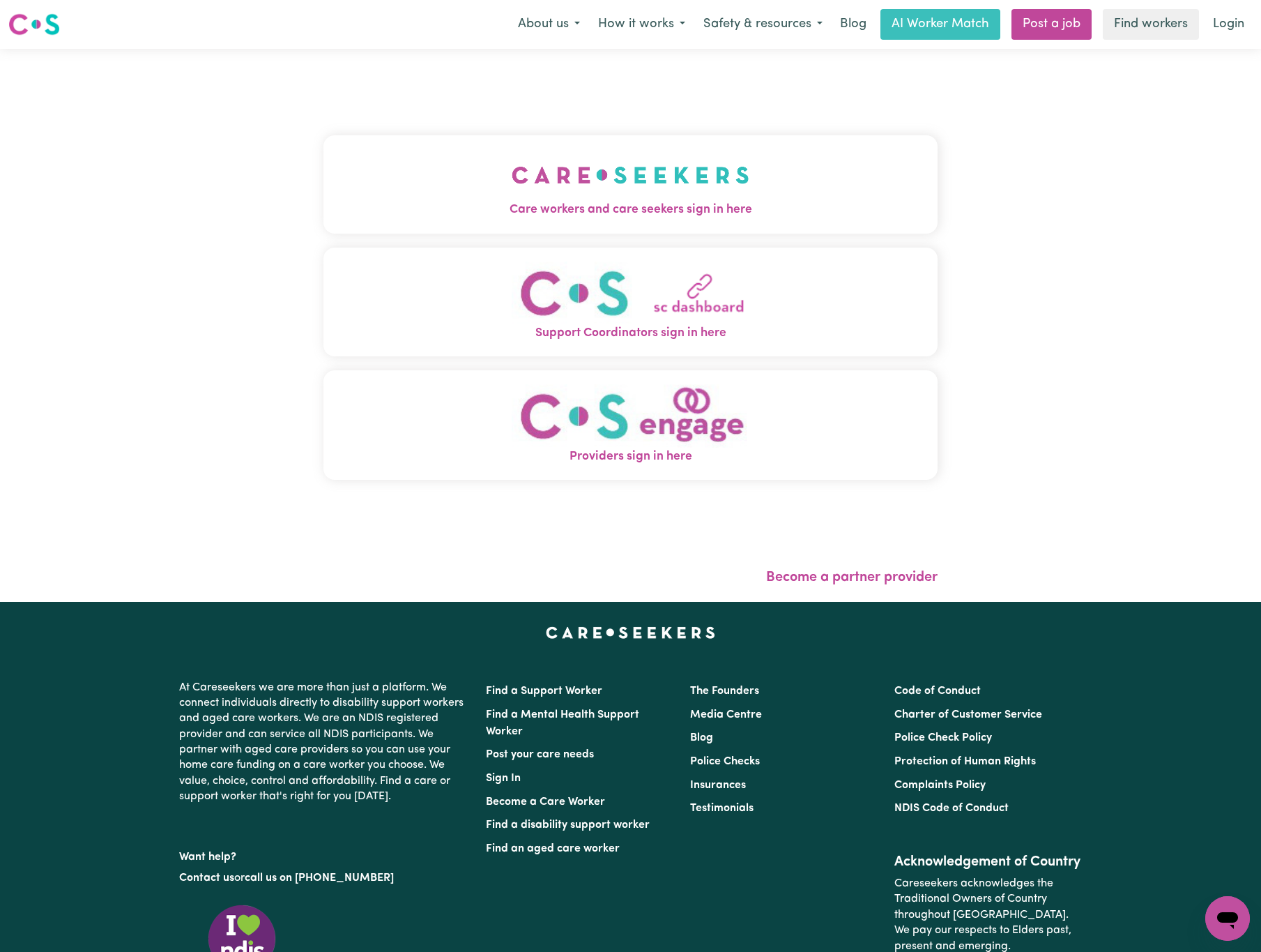
drag, startPoint x: 542, startPoint y: 218, endPoint x: 531, endPoint y: 218, distance: 11.0
click at [536, 218] on span "Care workers and care seekers sign in here" at bounding box center [630, 210] width 614 height 18
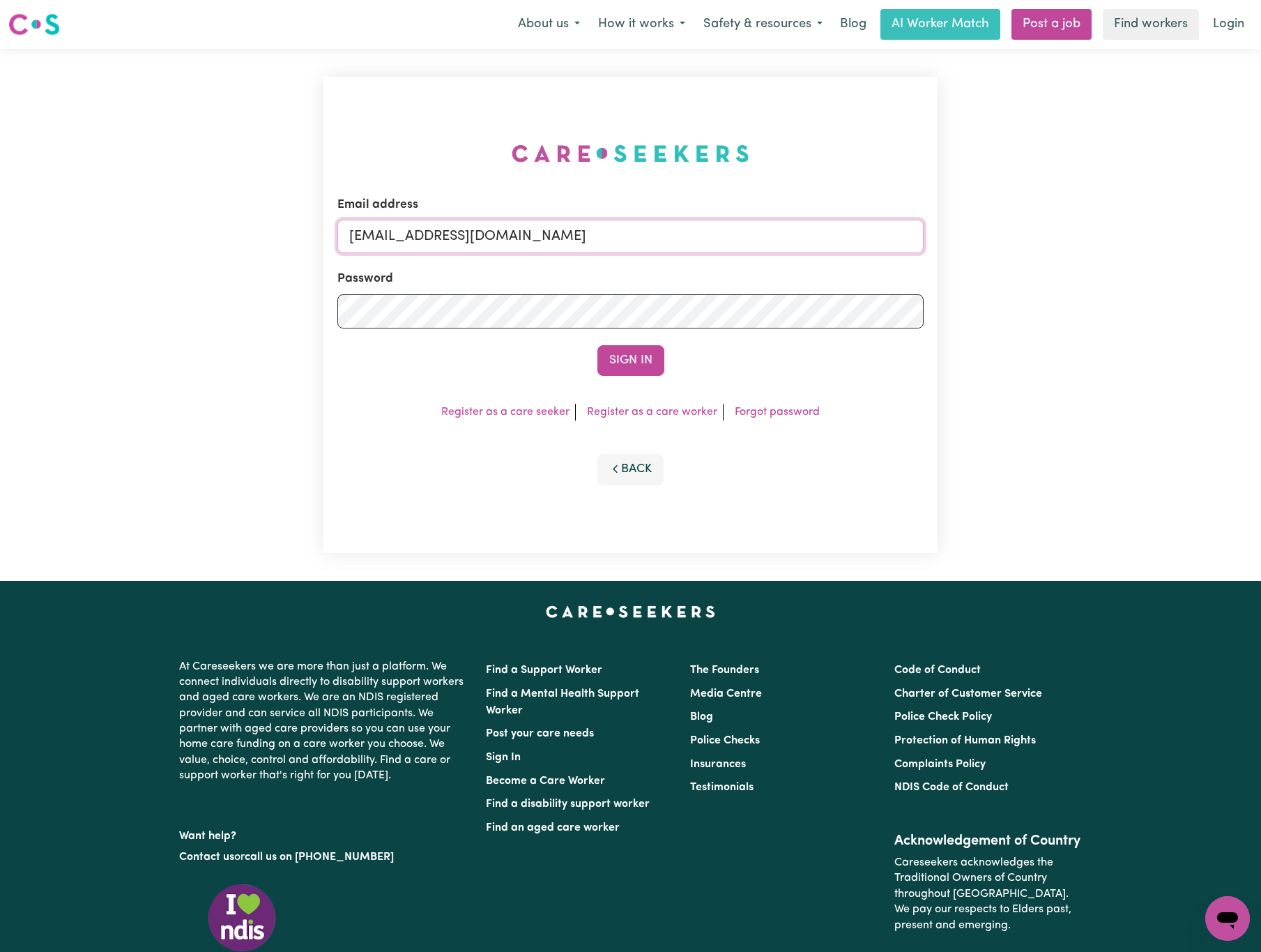
drag, startPoint x: 425, startPoint y: 233, endPoint x: 808, endPoint y: 260, distance: 384.0
click at [808, 260] on form "Email address [EMAIL_ADDRESS][DOMAIN_NAME] Password Sign In" at bounding box center [630, 286] width 586 height 180
paste input "PerryHolzmannHCP"
type input "[EMAIL_ADDRESS][DOMAIN_NAME]"
click at [598, 345] on button "Sign In" at bounding box center [630, 360] width 67 height 31
